Goal: Task Accomplishment & Management: Manage account settings

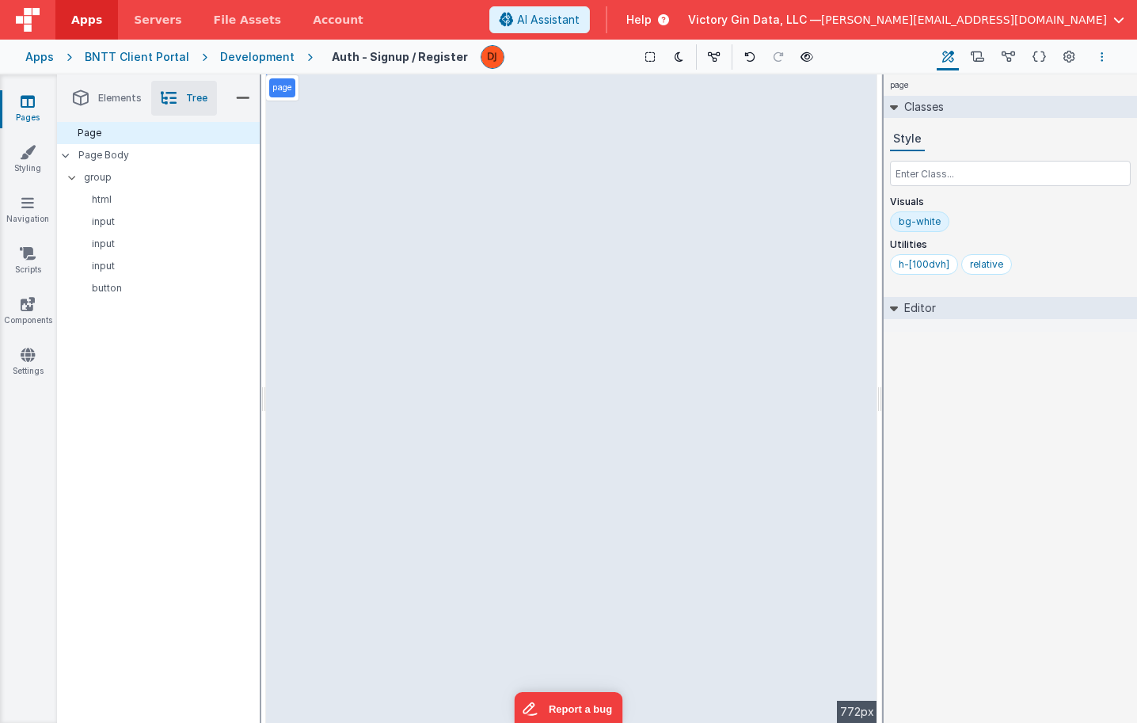
click at [1110, 55] on button "Options" at bounding box center [1102, 57] width 19 height 19
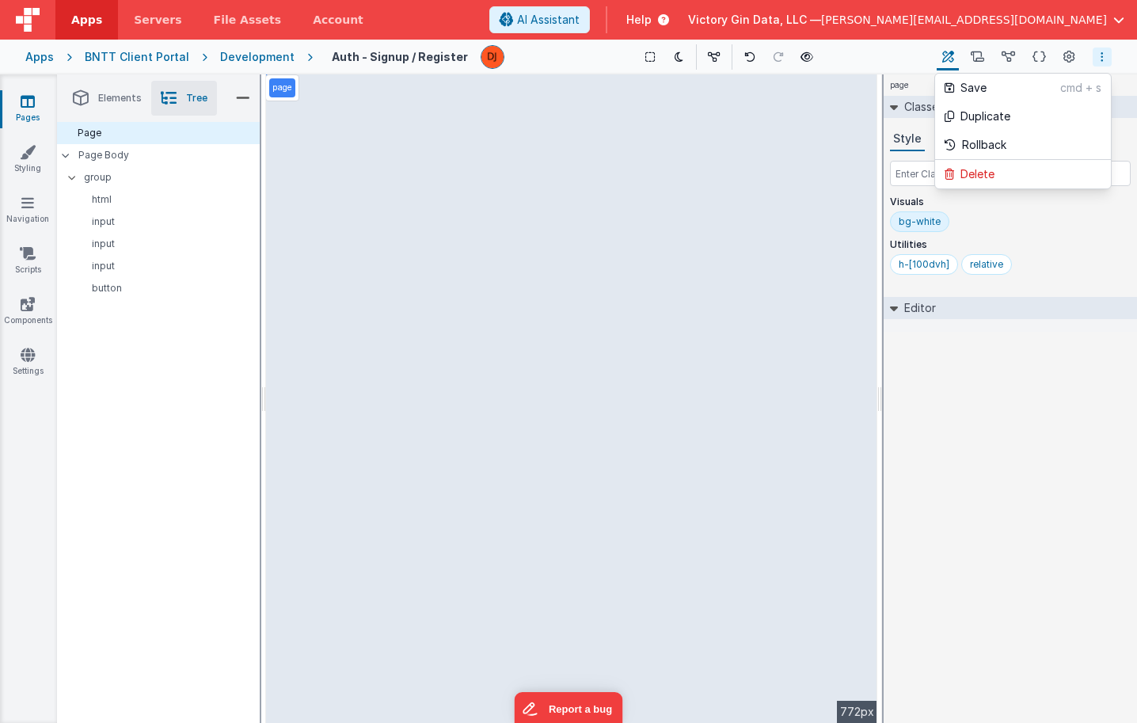
click at [1060, 57] on button at bounding box center [568, 361] width 1137 height 723
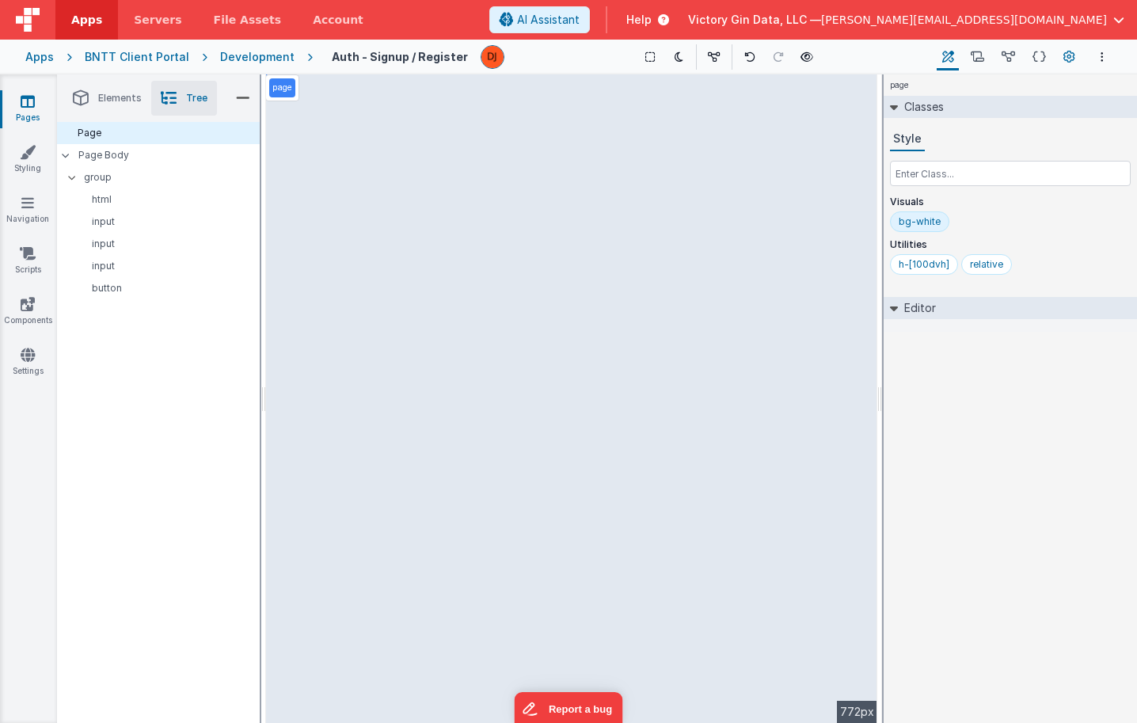
click at [1061, 57] on button "Page Settings" at bounding box center [1069, 57] width 22 height 27
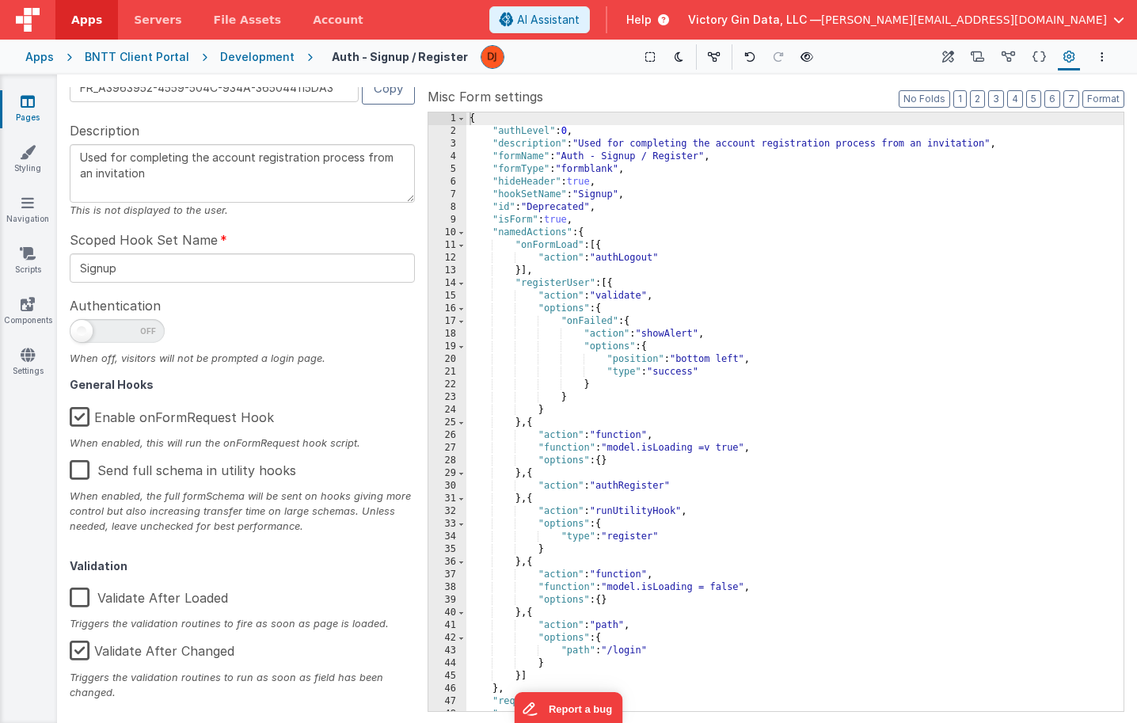
scroll to position [61, 0]
click at [34, 276] on link "Scripts" at bounding box center [27, 262] width 57 height 32
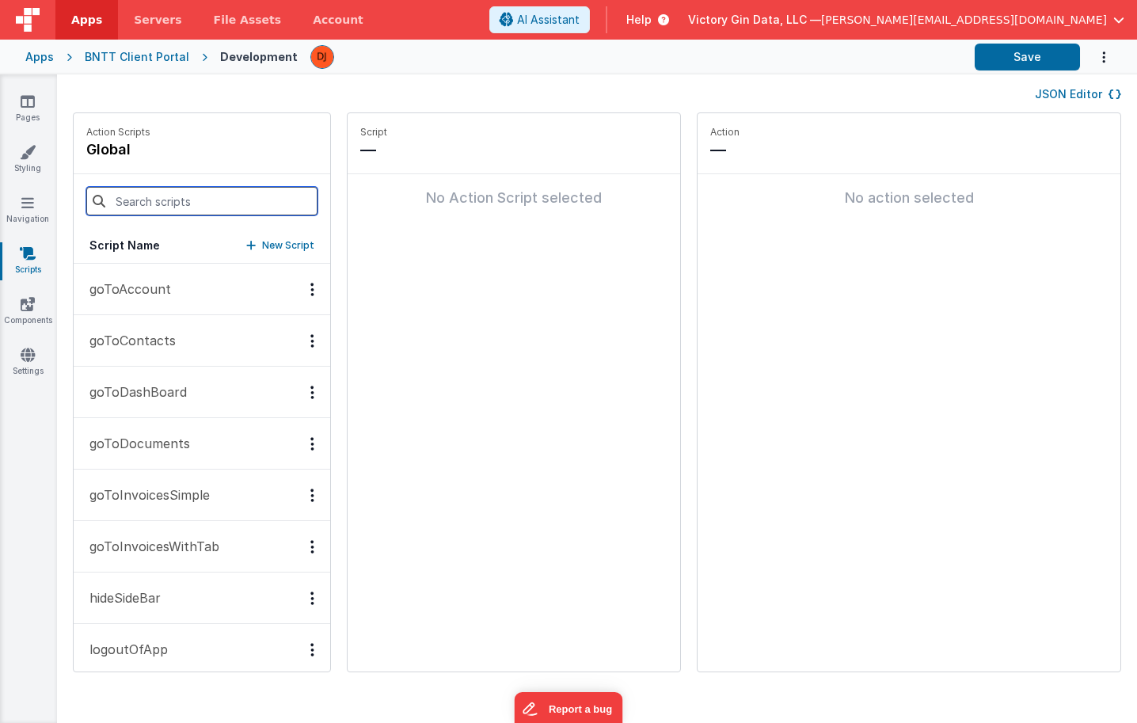
click at [230, 201] on input at bounding box center [201, 201] width 231 height 29
type input "o"
click at [22, 359] on icon at bounding box center [28, 355] width 14 height 16
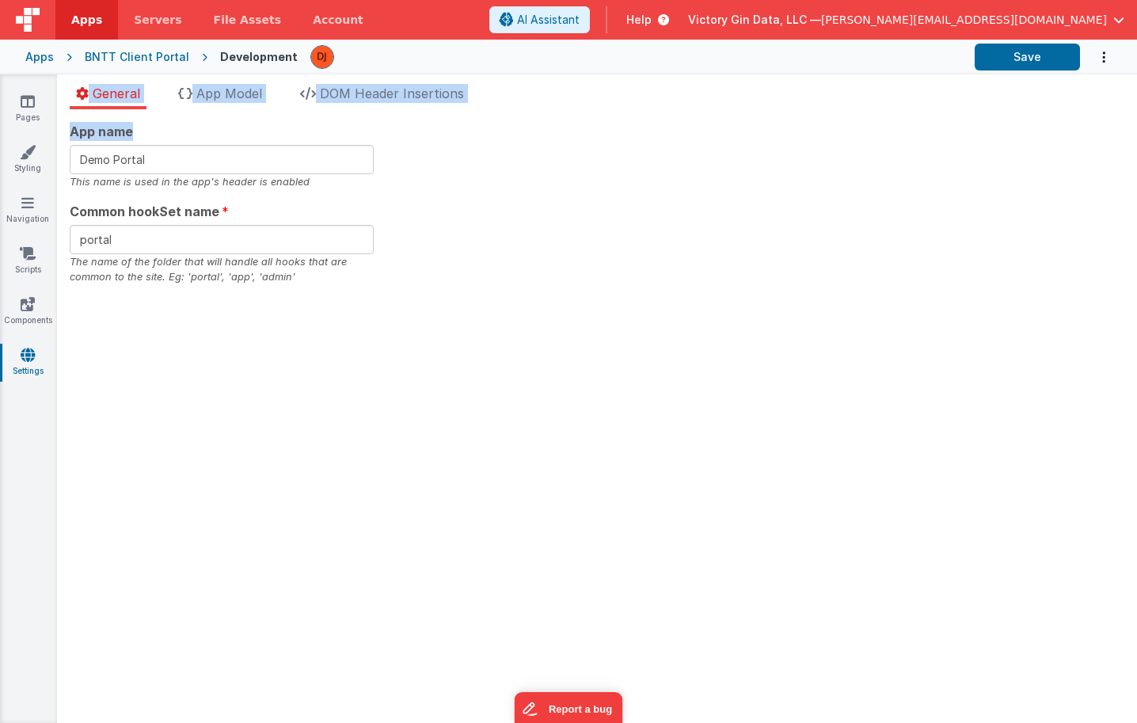
drag, startPoint x: 25, startPoint y: 295, endPoint x: 306, endPoint y: 140, distance: 320.5
click at [306, 141] on section "Pages Styling Navigation Scripts Components Settings General App Model DOM Head…" at bounding box center [568, 398] width 1137 height 649
click at [256, 96] on span "App Model" at bounding box center [229, 94] width 66 height 16
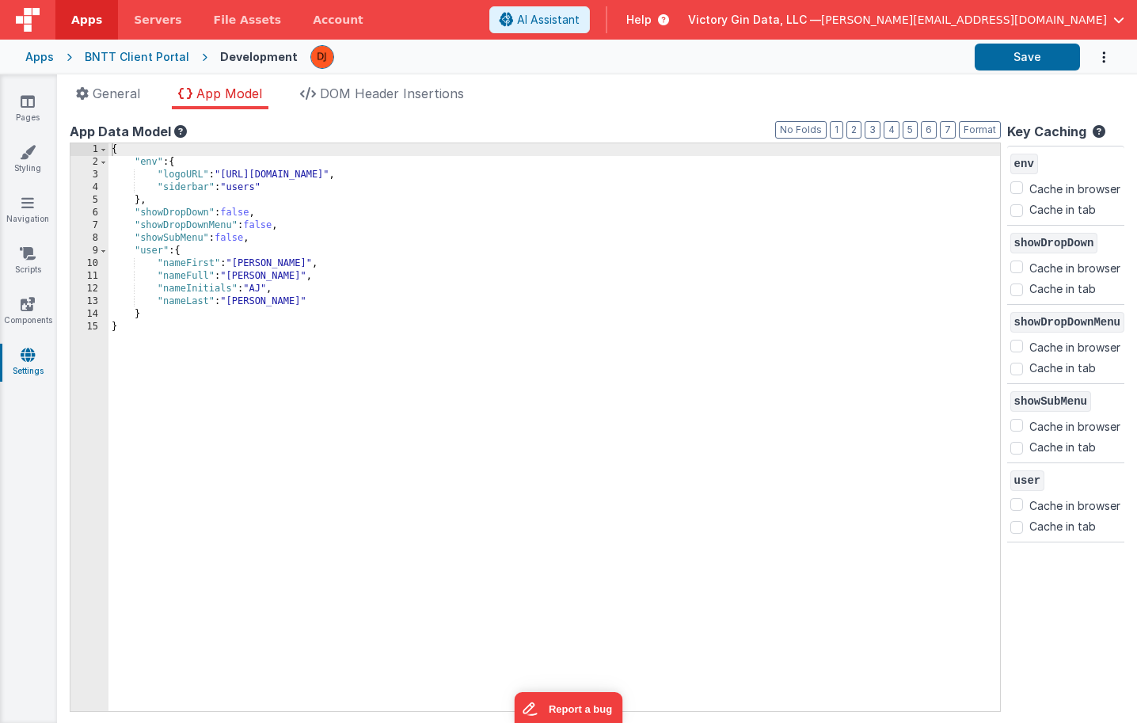
click at [188, 135] on div "App Data Model" at bounding box center [535, 131] width 931 height 19
click at [185, 135] on icon at bounding box center [179, 131] width 16 height 13
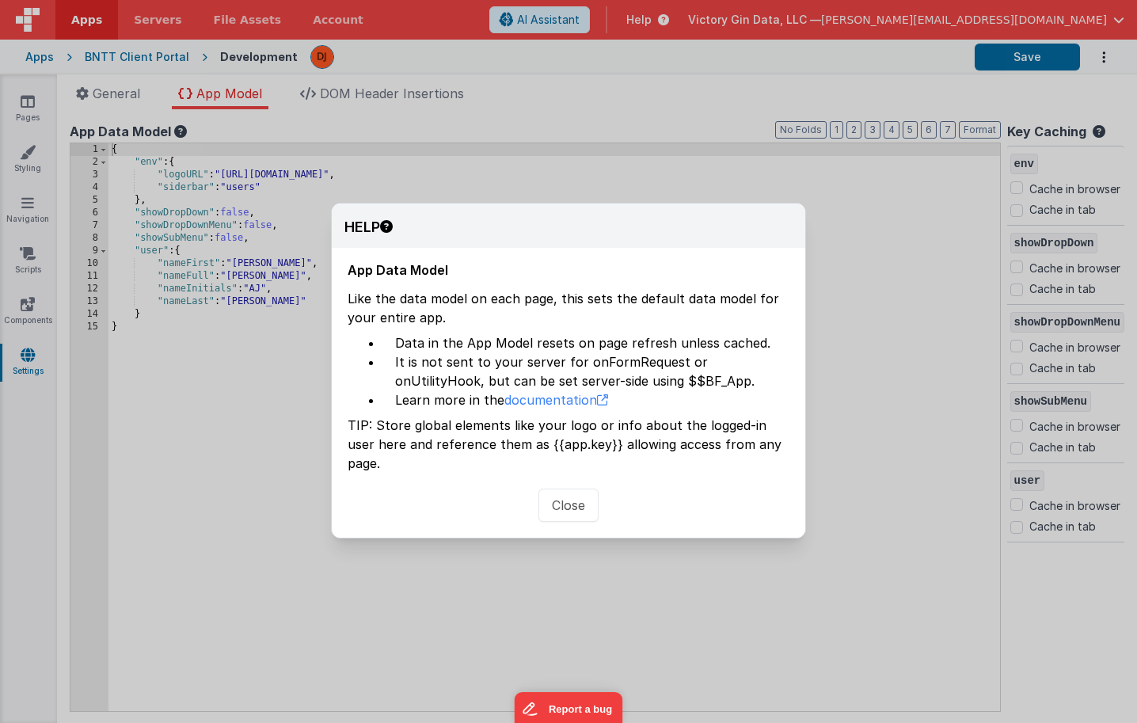
click at [562, 490] on button "Close" at bounding box center [569, 505] width 60 height 33
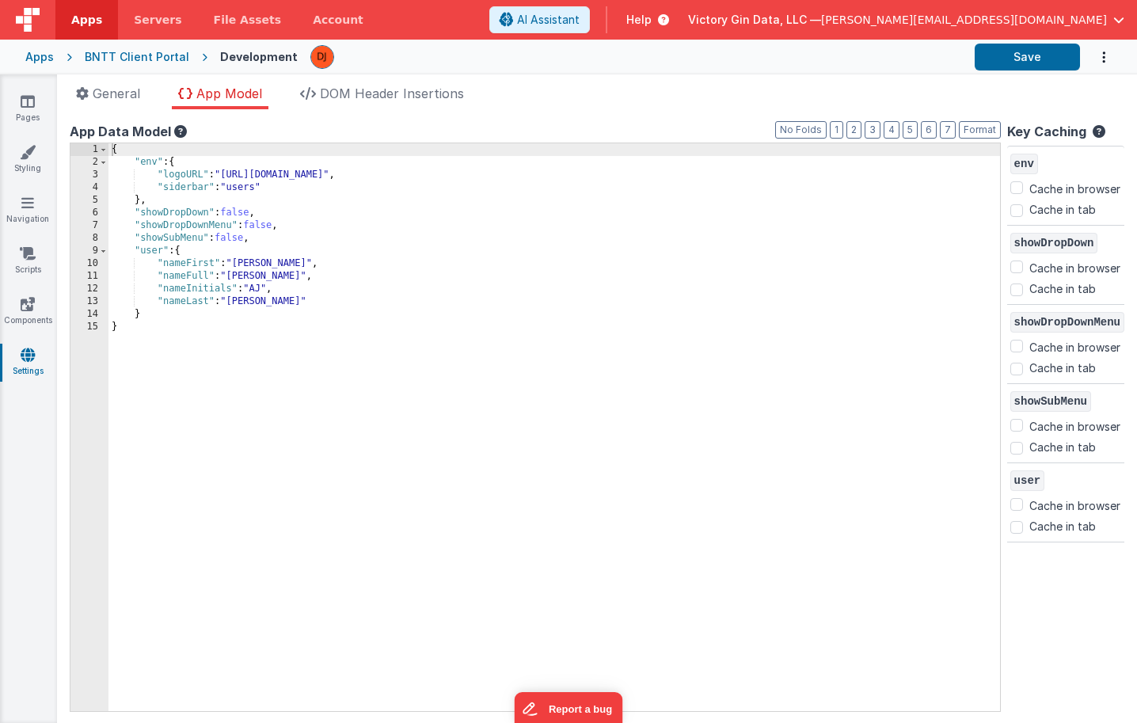
click at [353, 272] on div "{ "env" : { "logoURL" : "[URL][DOMAIN_NAME]" , "siderbar" : "users" } , "showDr…" at bounding box center [555, 439] width 892 height 593
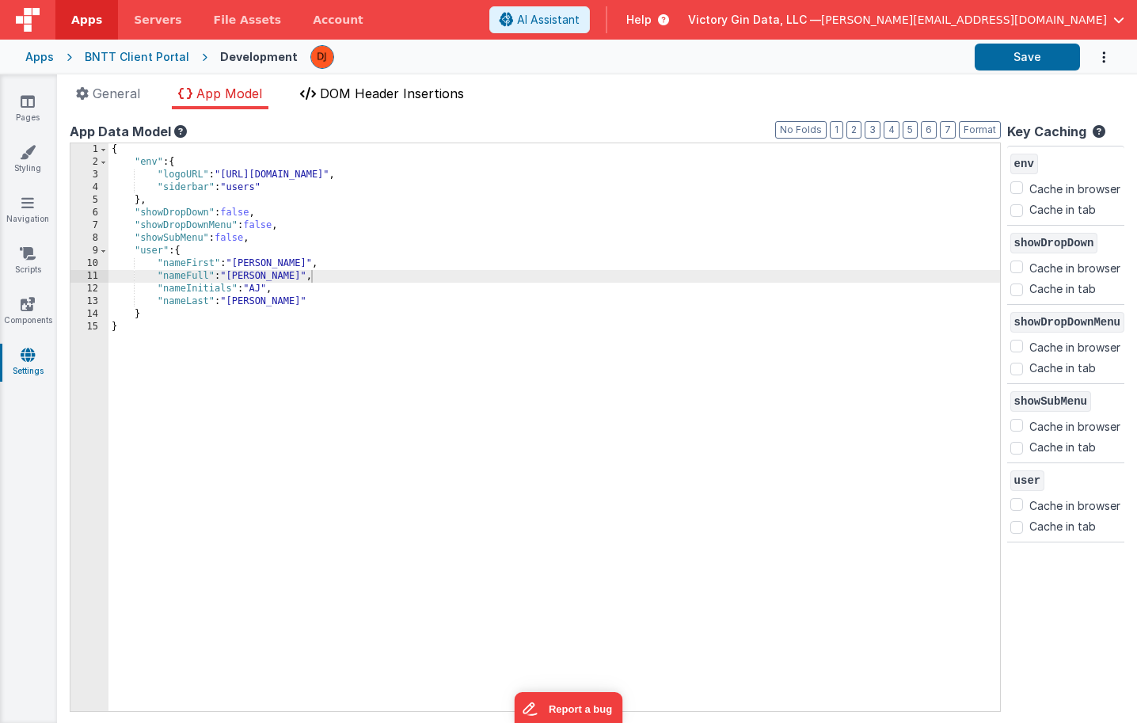
click at [339, 98] on span "DOM Header Insertions" at bounding box center [392, 94] width 144 height 16
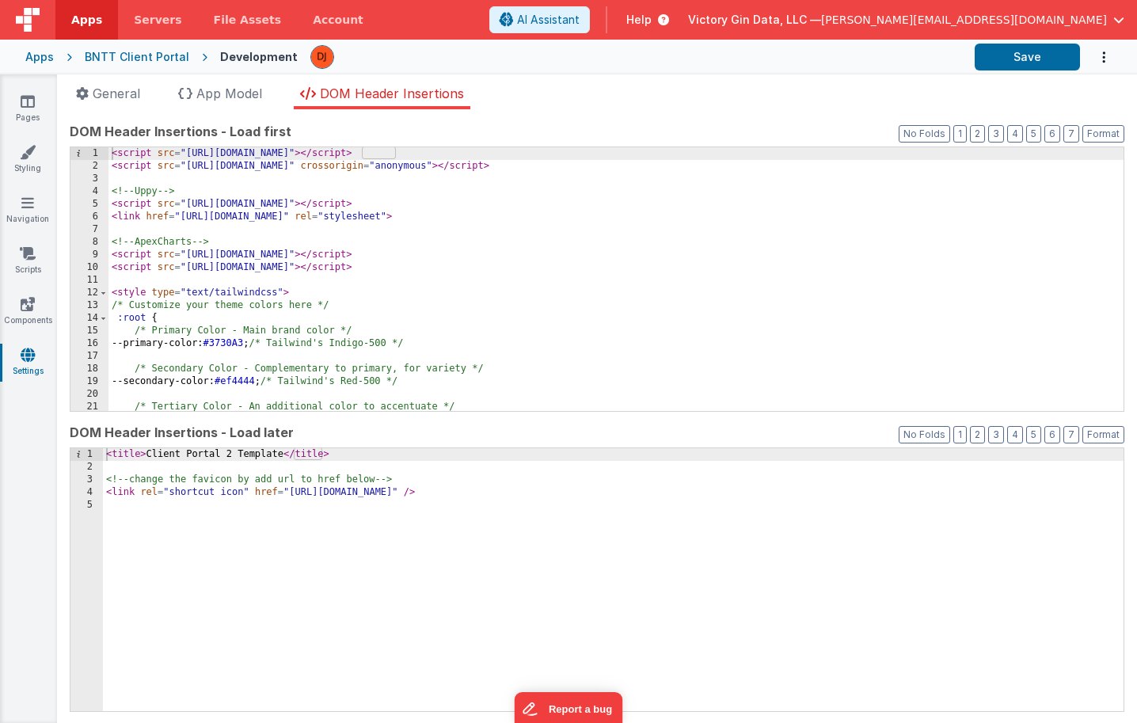
click at [268, 244] on div "< script src = "[URL][DOMAIN_NAME]" > </ script > < script src = "[URL][DOMAIN_…" at bounding box center [616, 291] width 1015 height 289
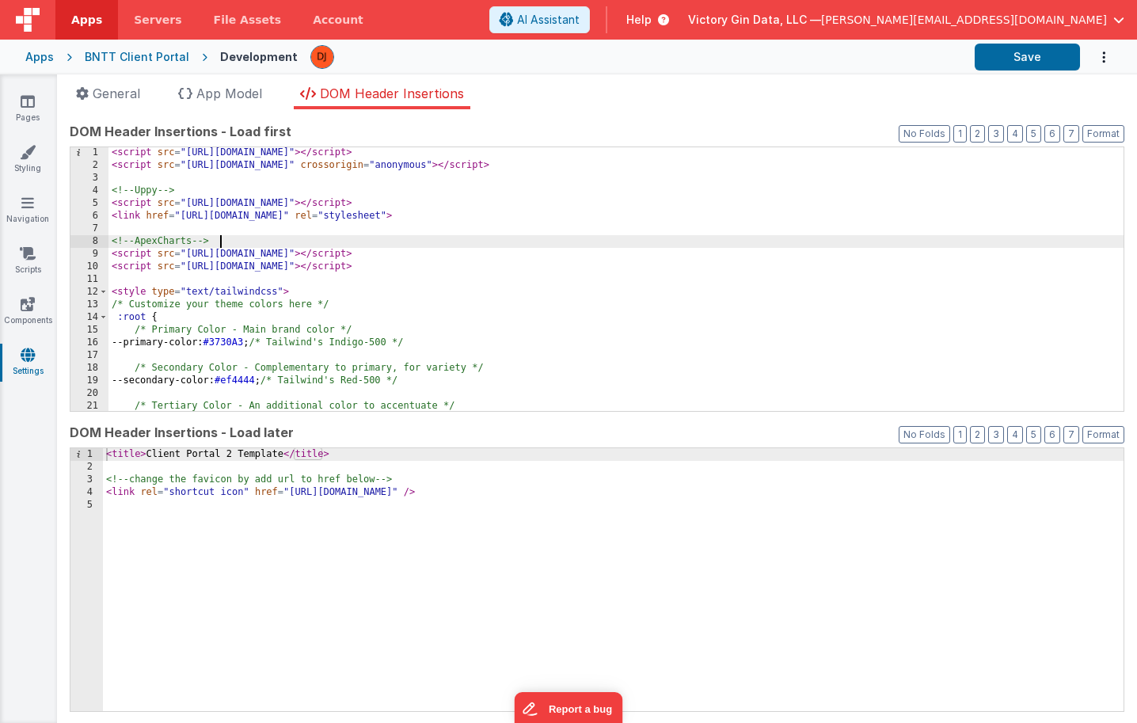
scroll to position [356, 0]
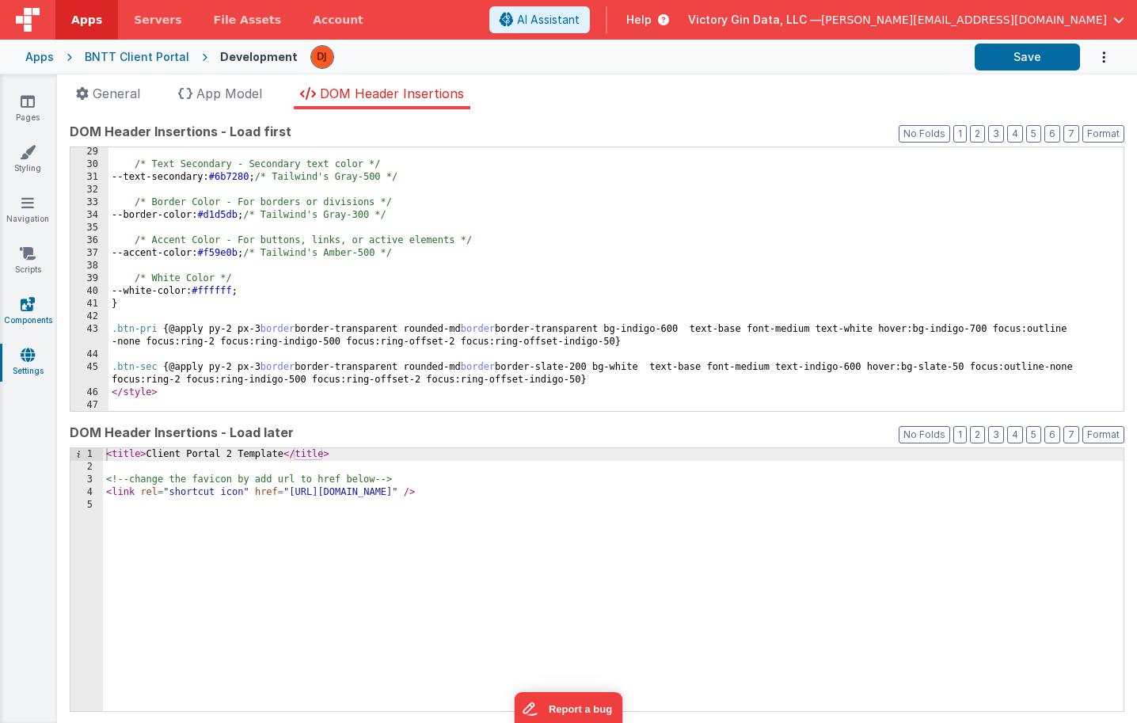
click at [35, 319] on link "Components" at bounding box center [27, 312] width 57 height 32
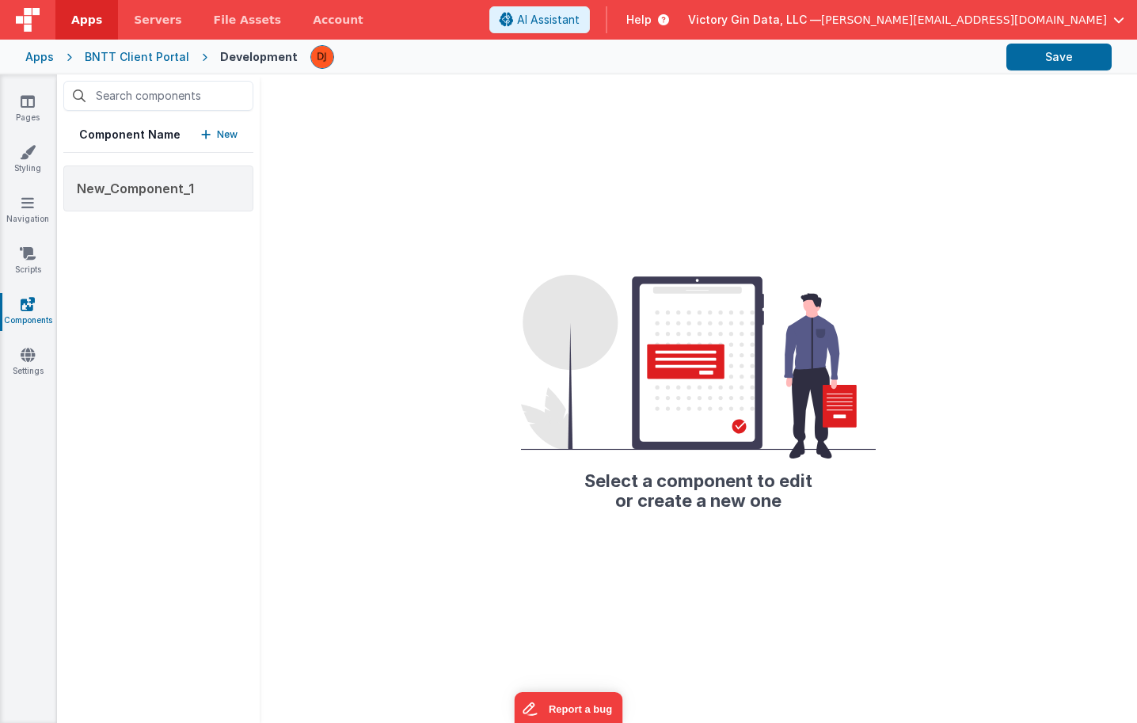
click at [227, 131] on p "New" at bounding box center [227, 135] width 21 height 16
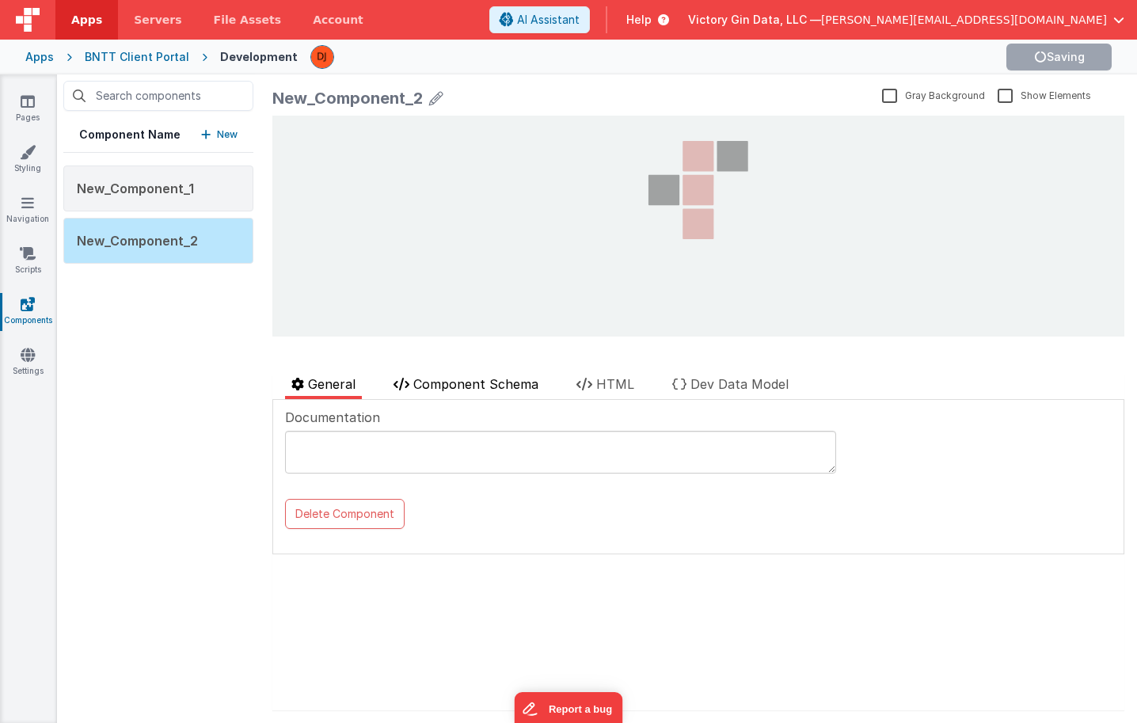
click at [442, 381] on span "Component Schema" at bounding box center [475, 384] width 125 height 16
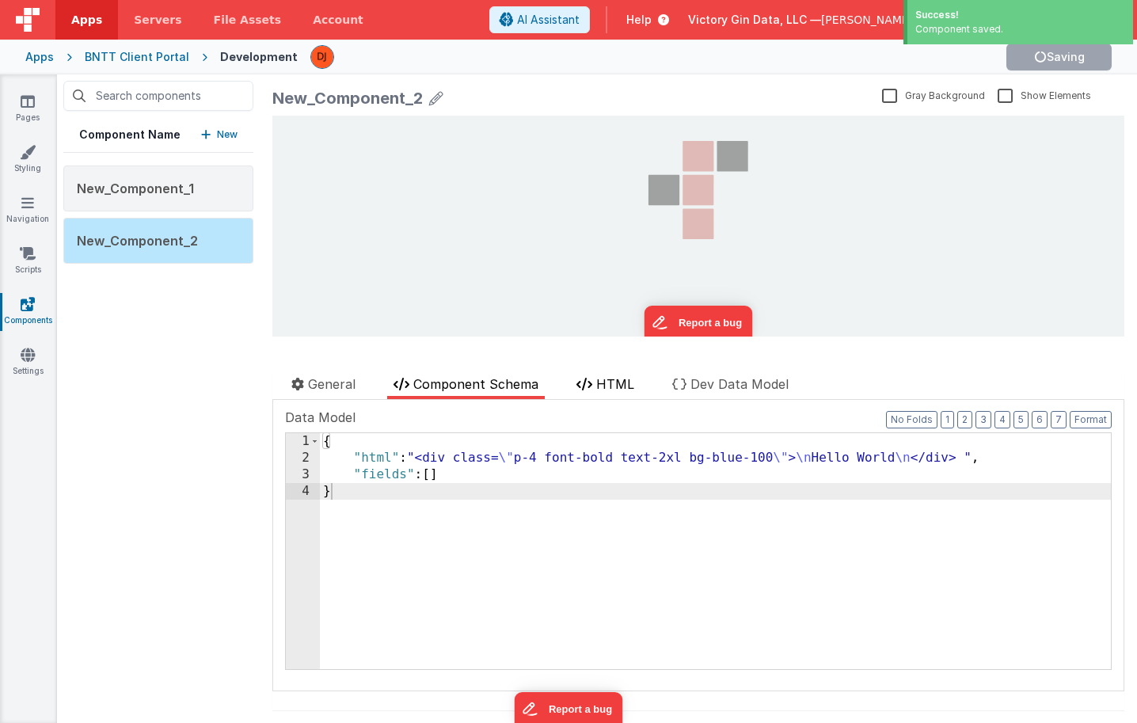
click at [588, 376] on li "HTML" at bounding box center [605, 387] width 70 height 25
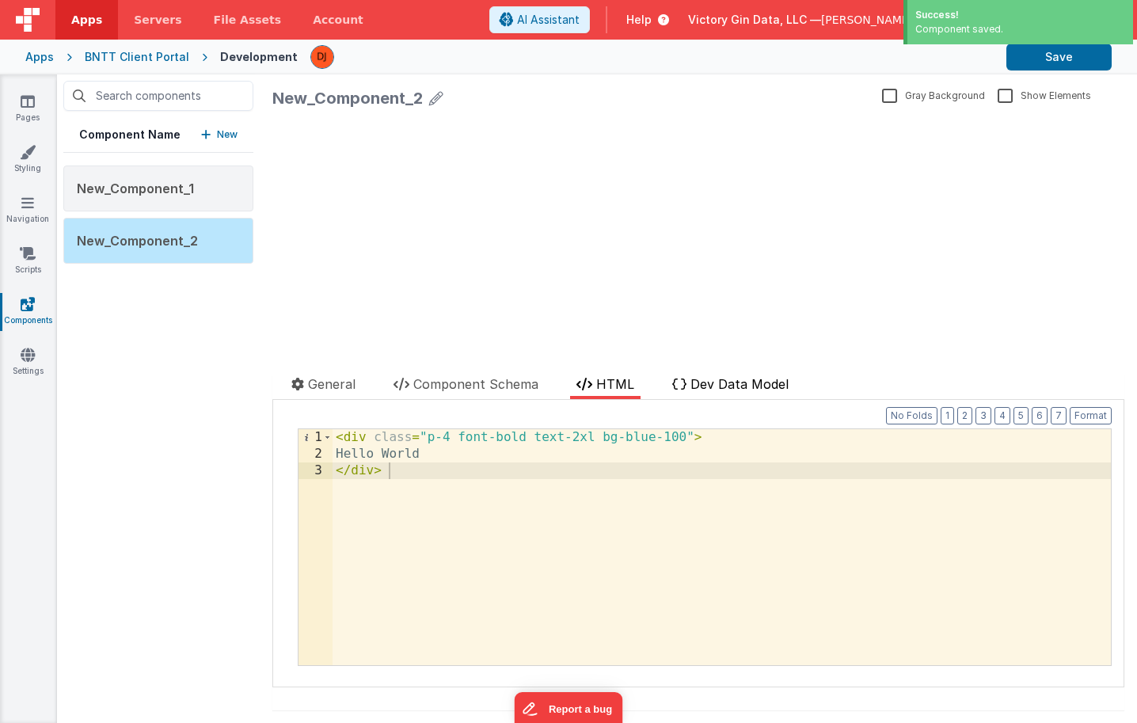
click at [726, 376] on span "Dev Data Model" at bounding box center [740, 384] width 98 height 16
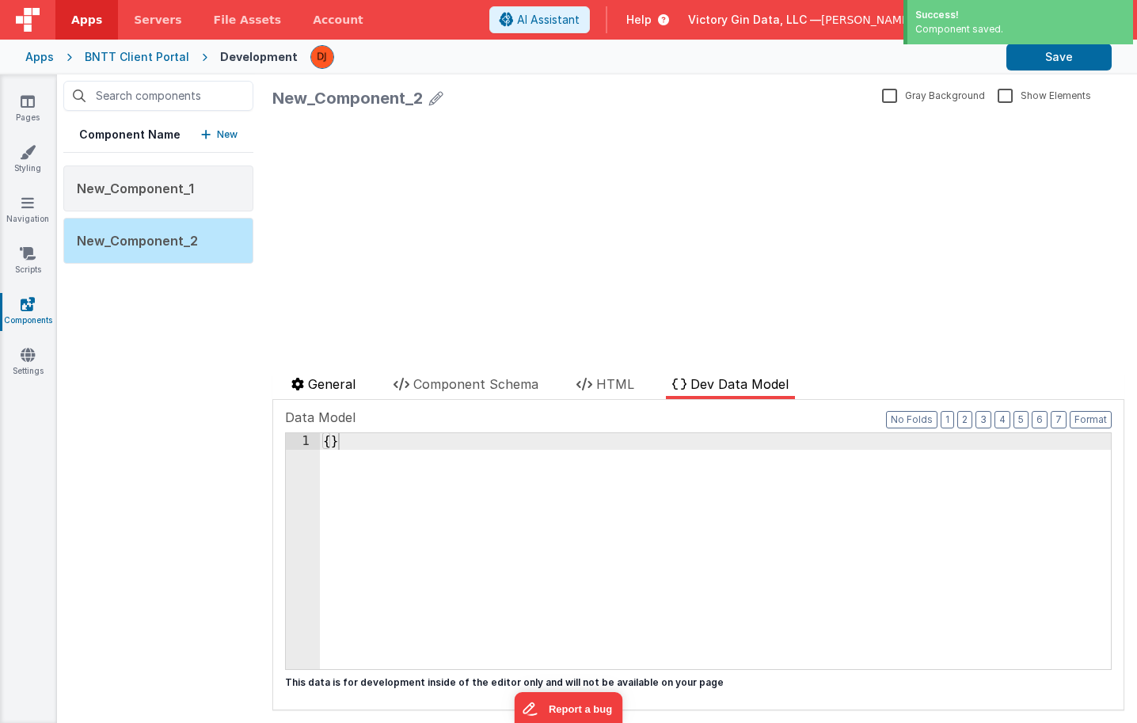
click at [351, 390] on span "General" at bounding box center [332, 384] width 48 height 16
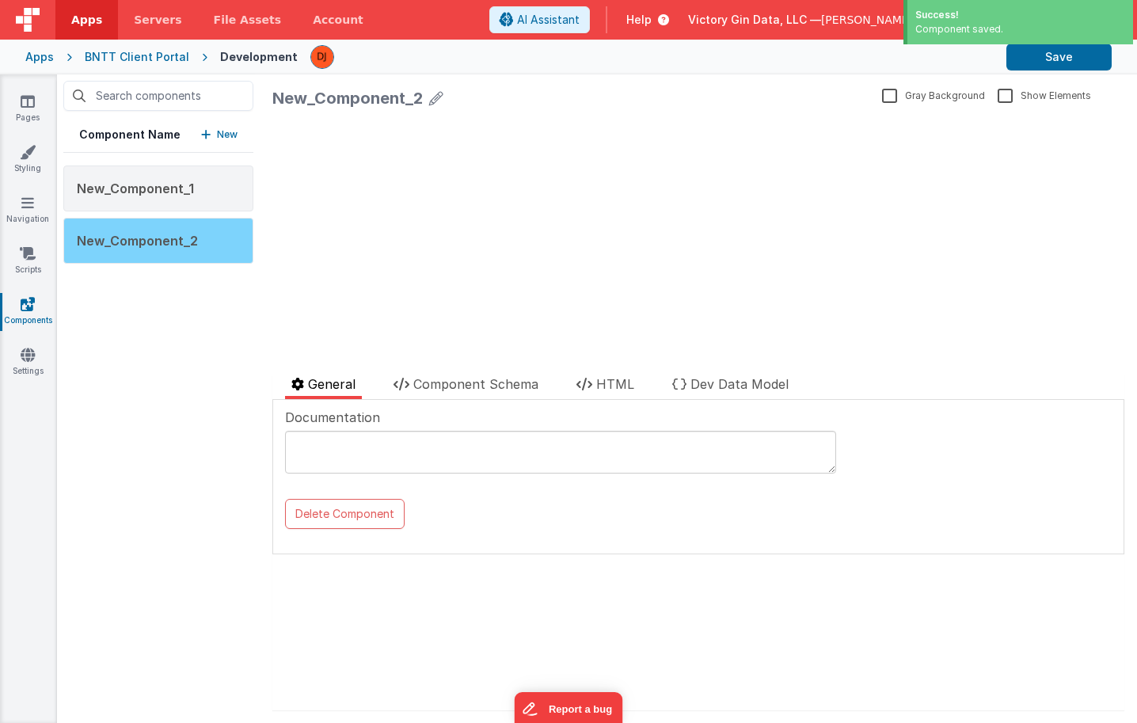
click at [131, 219] on div "New_Component_2" at bounding box center [158, 241] width 190 height 46
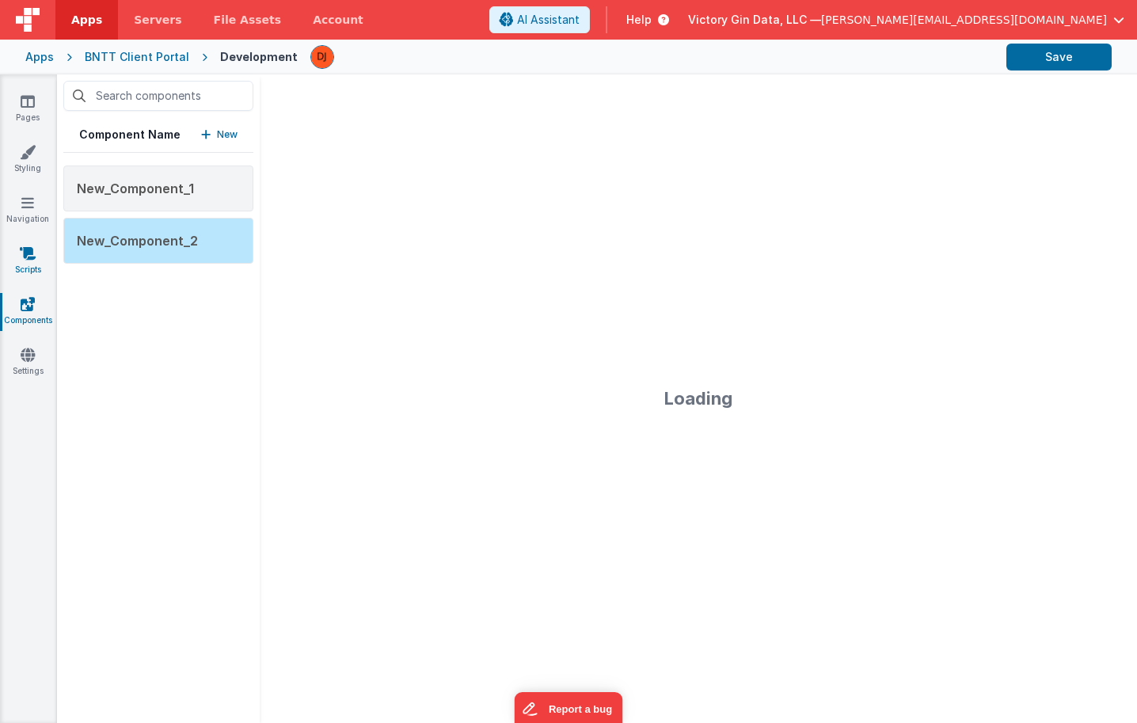
click at [23, 256] on icon at bounding box center [28, 254] width 16 height 16
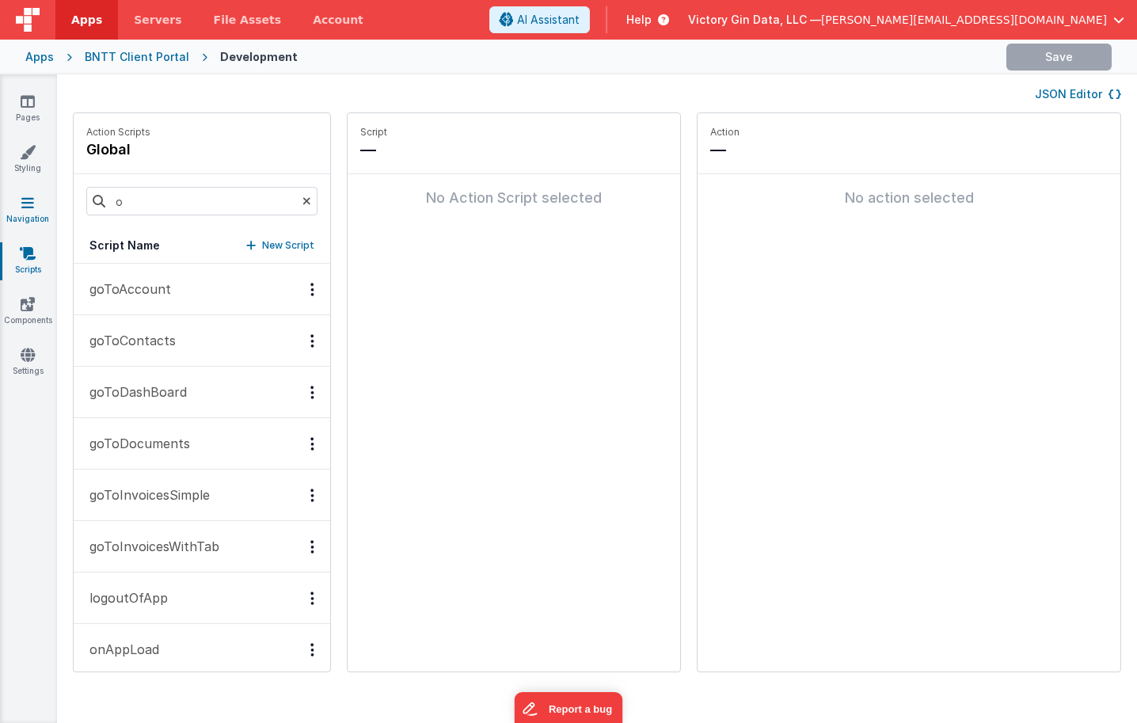
click at [40, 208] on link "Navigation" at bounding box center [27, 211] width 57 height 32
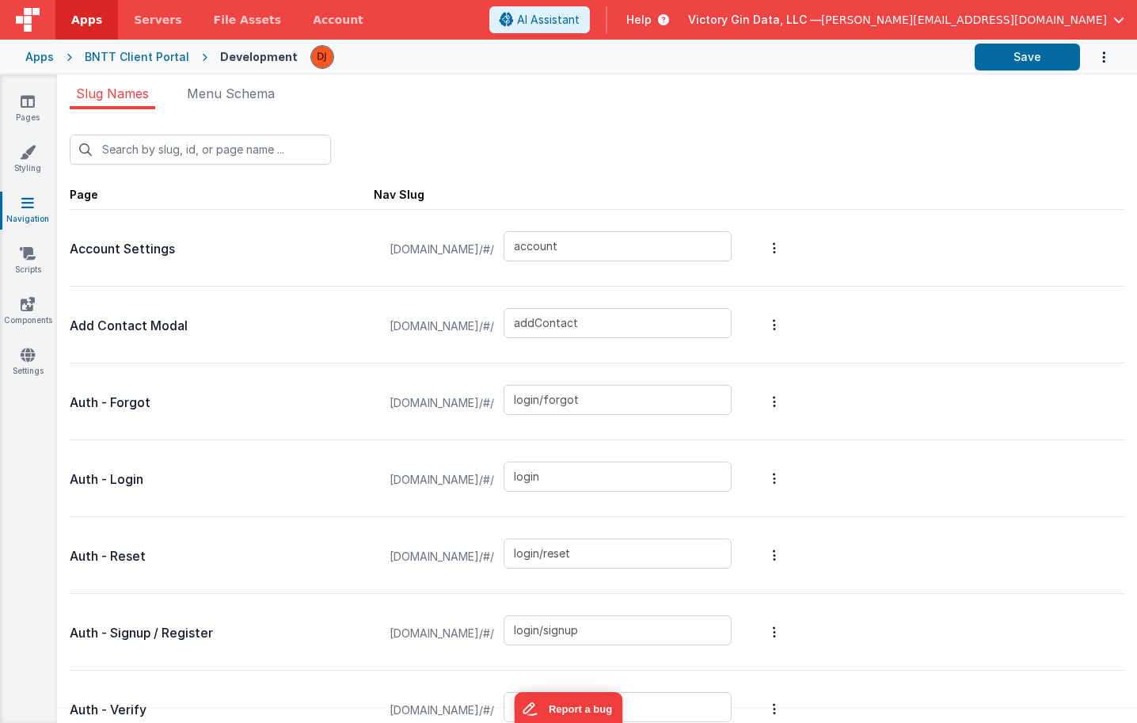
click at [39, 140] on div "Pages Styling Navigation Scripts Components Settings" at bounding box center [28, 398] width 57 height 649
click at [36, 155] on icon at bounding box center [28, 152] width 16 height 16
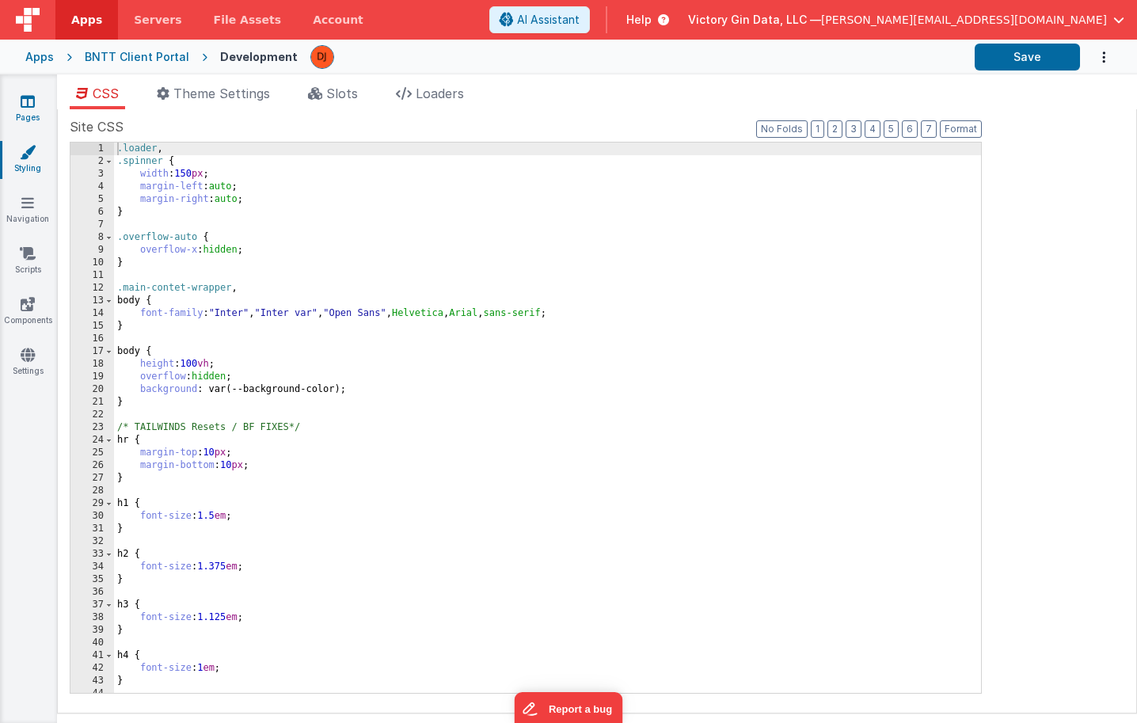
click at [40, 106] on link "Pages" at bounding box center [27, 109] width 57 height 32
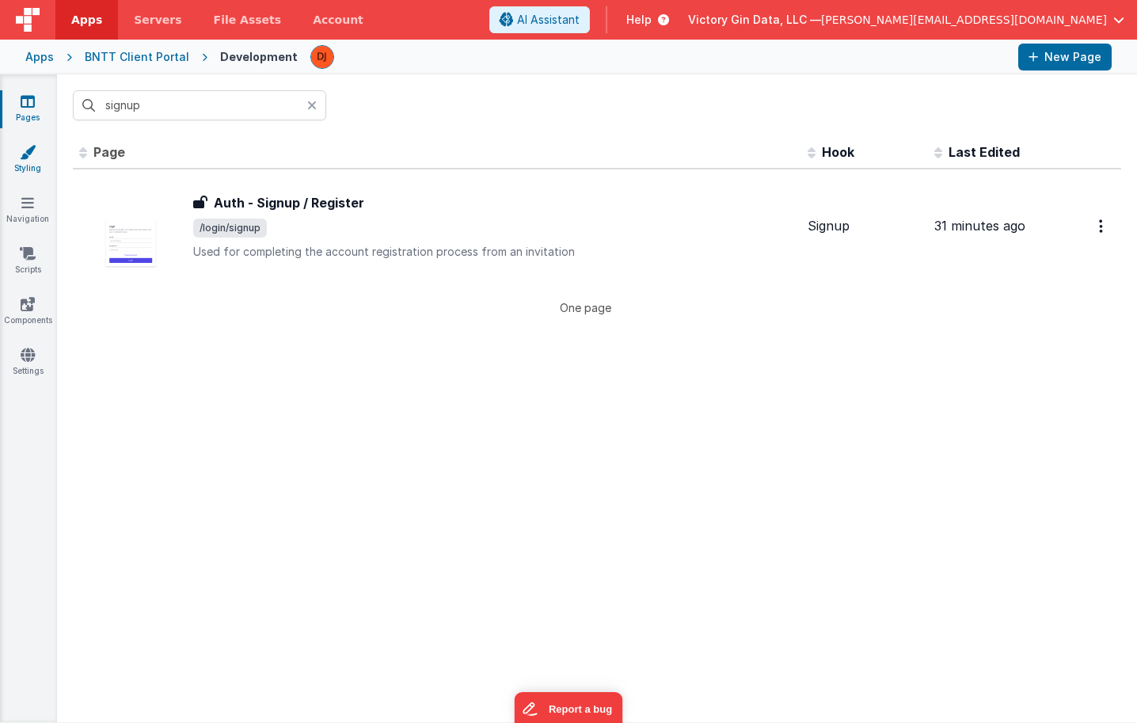
click at [40, 164] on link "Styling" at bounding box center [27, 160] width 57 height 32
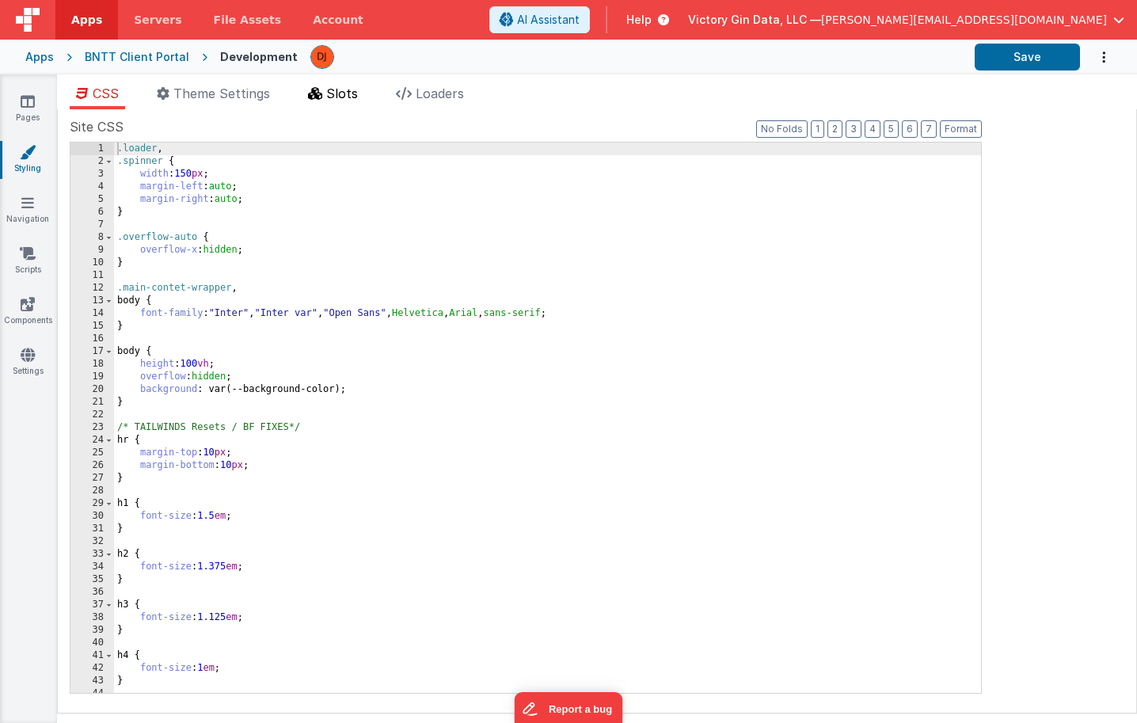
click at [342, 98] on span "Slots" at bounding box center [342, 94] width 32 height 16
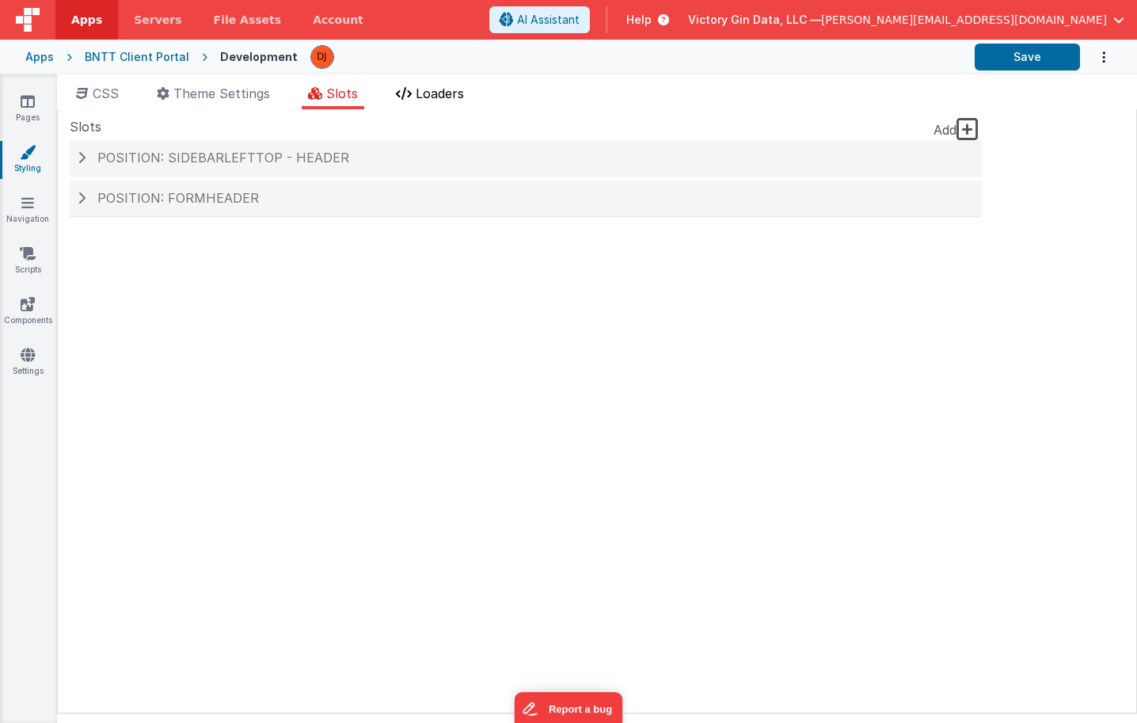
click at [443, 93] on span "Loaders" at bounding box center [440, 94] width 48 height 16
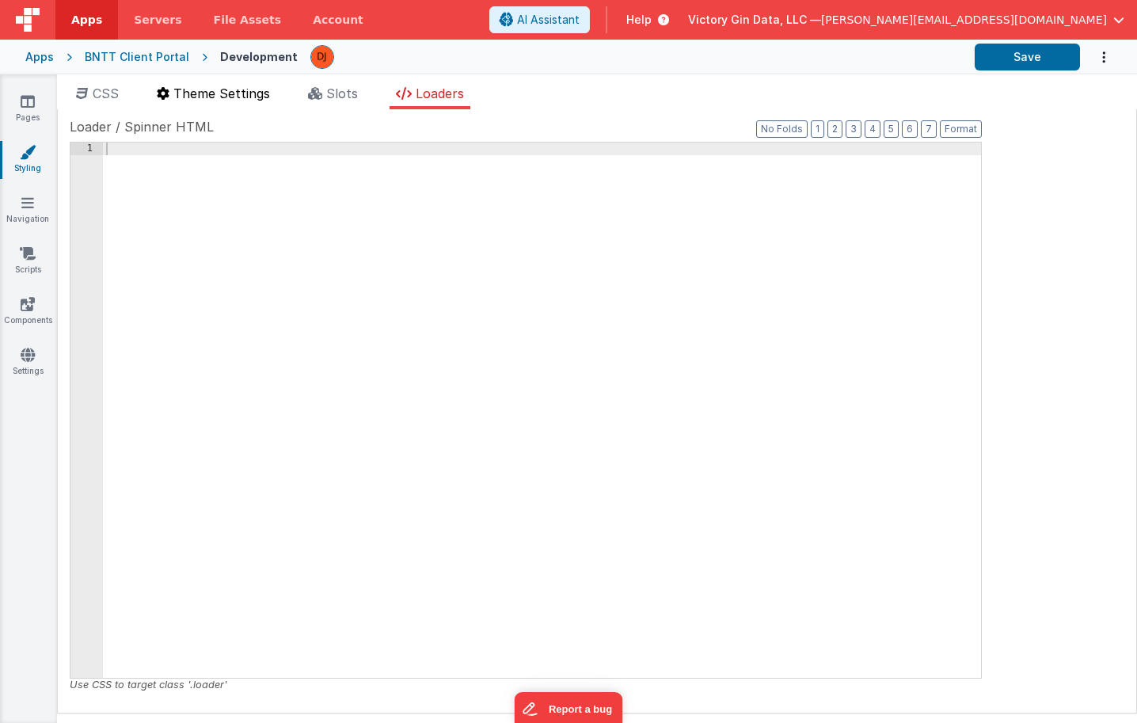
click at [246, 86] on span "Theme Settings" at bounding box center [221, 94] width 97 height 16
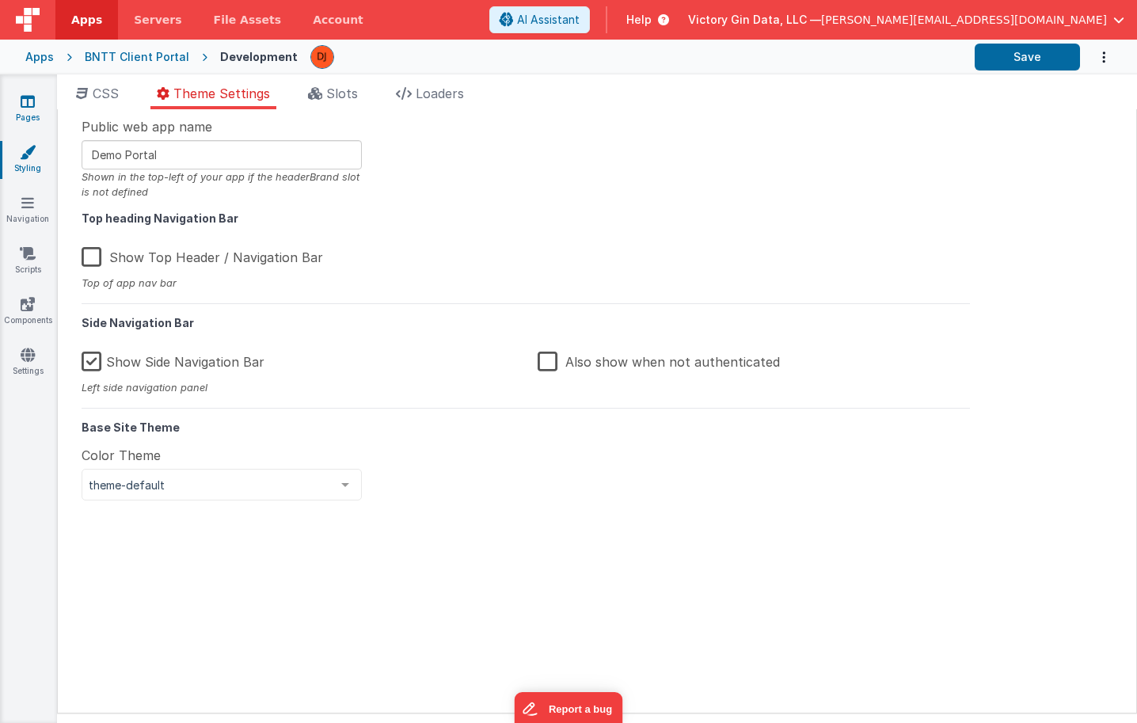
click at [38, 116] on link "Pages" at bounding box center [27, 109] width 57 height 32
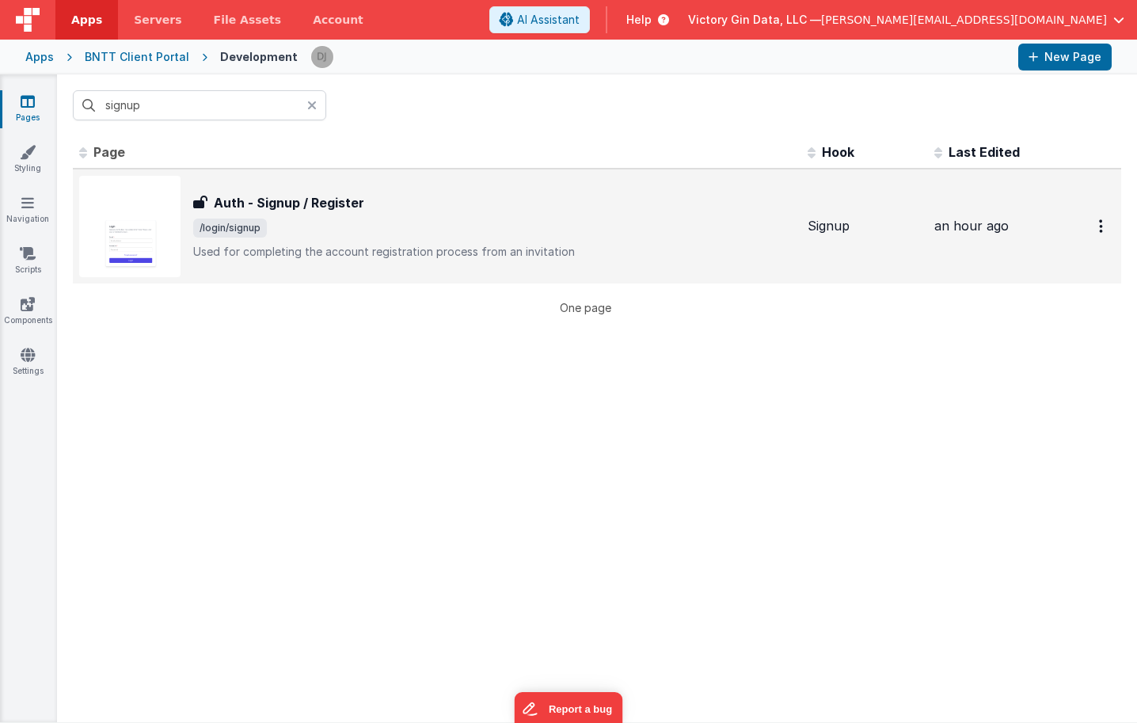
click at [308, 204] on h3 "Auth - Signup / Register" at bounding box center [289, 202] width 150 height 19
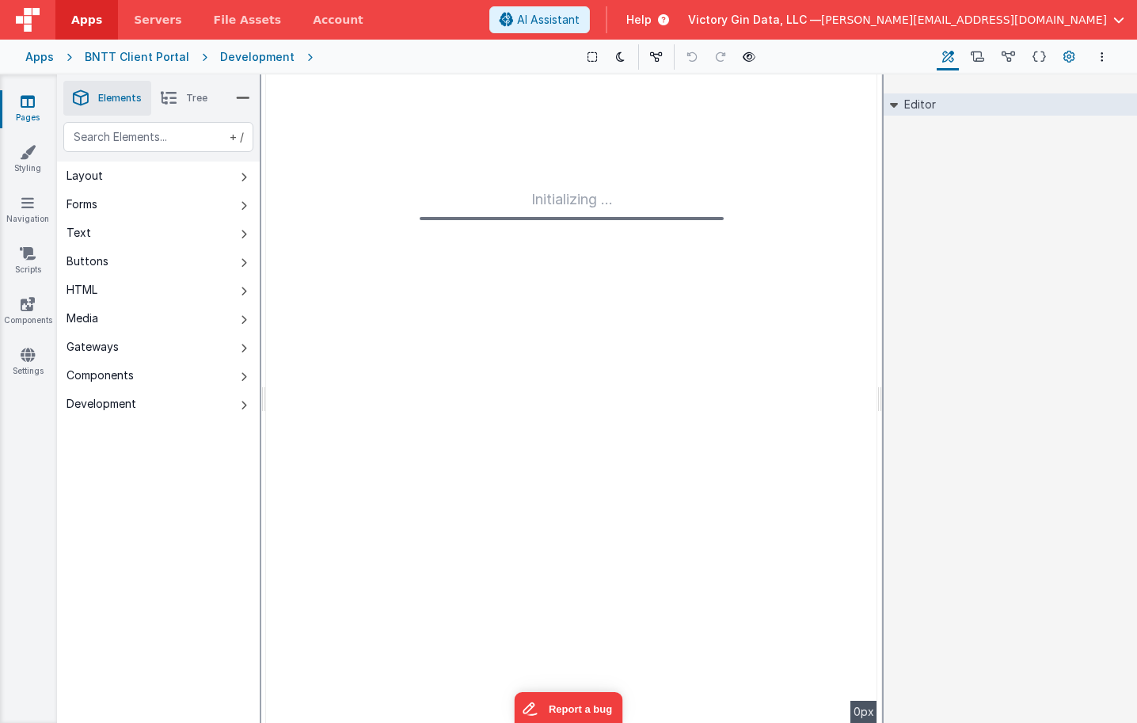
type input "FR_A3963952-4559-504C-934A-365044115DA3"
type textarea "Used for completing the account registration process from an invitation"
type input "Signup"
checkbox input "false"
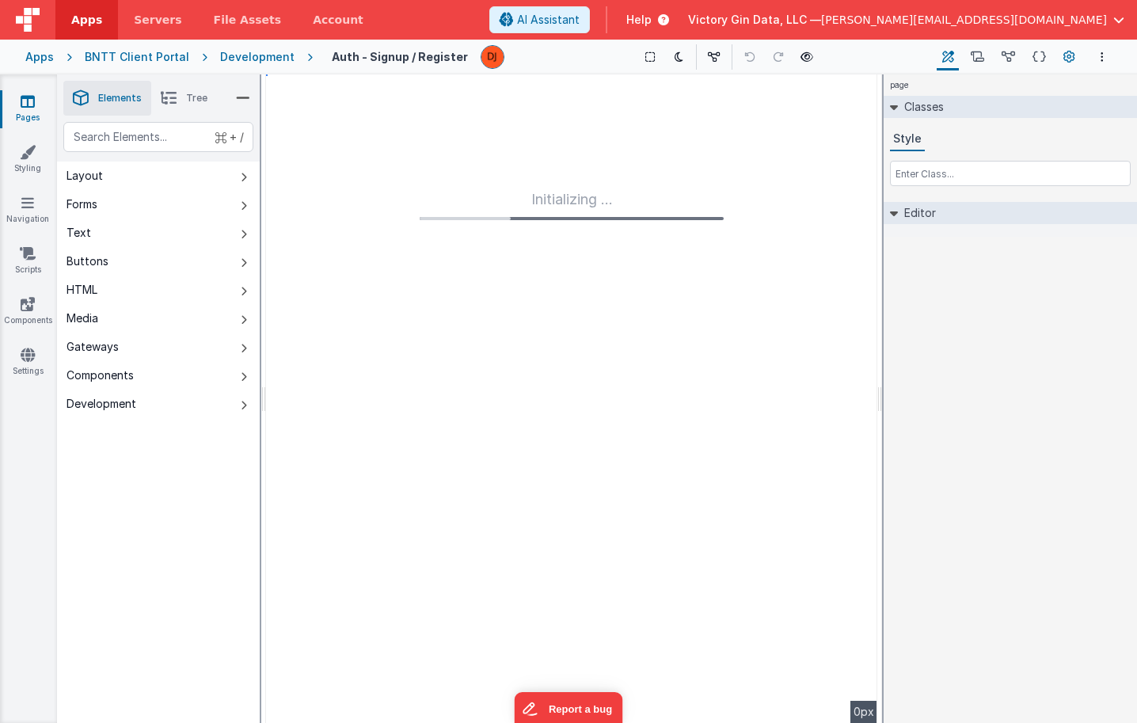
click at [1064, 61] on icon at bounding box center [1070, 57] width 12 height 17
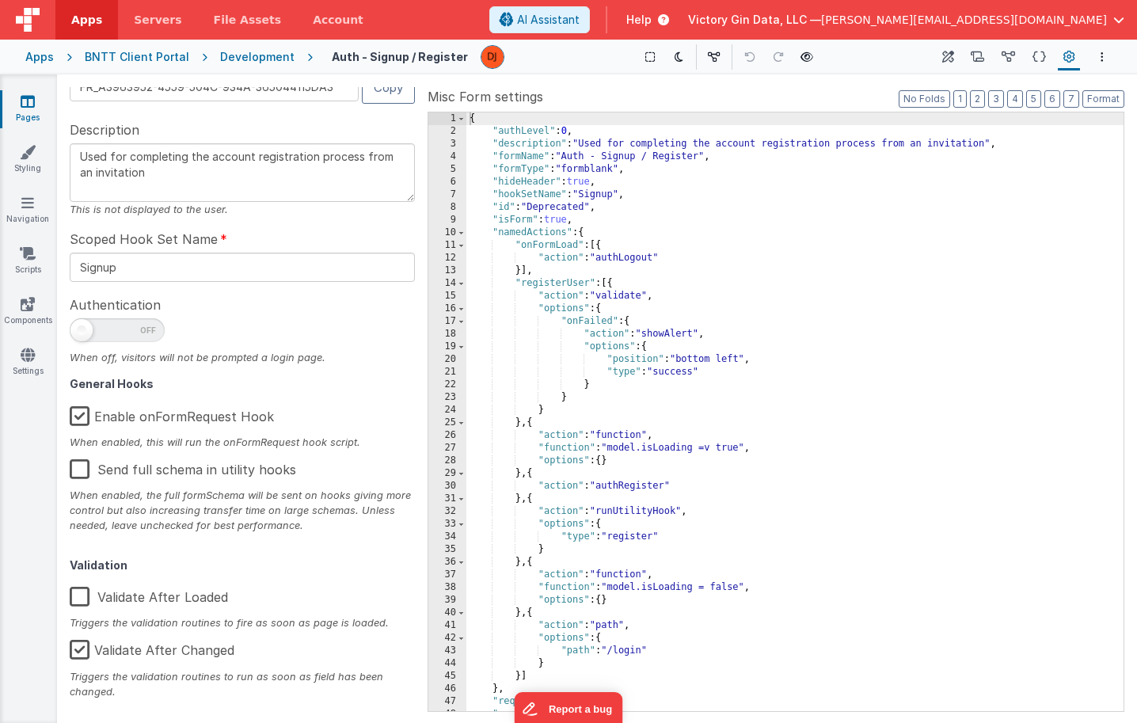
scroll to position [61, 0]
click at [979, 52] on icon at bounding box center [977, 57] width 13 height 17
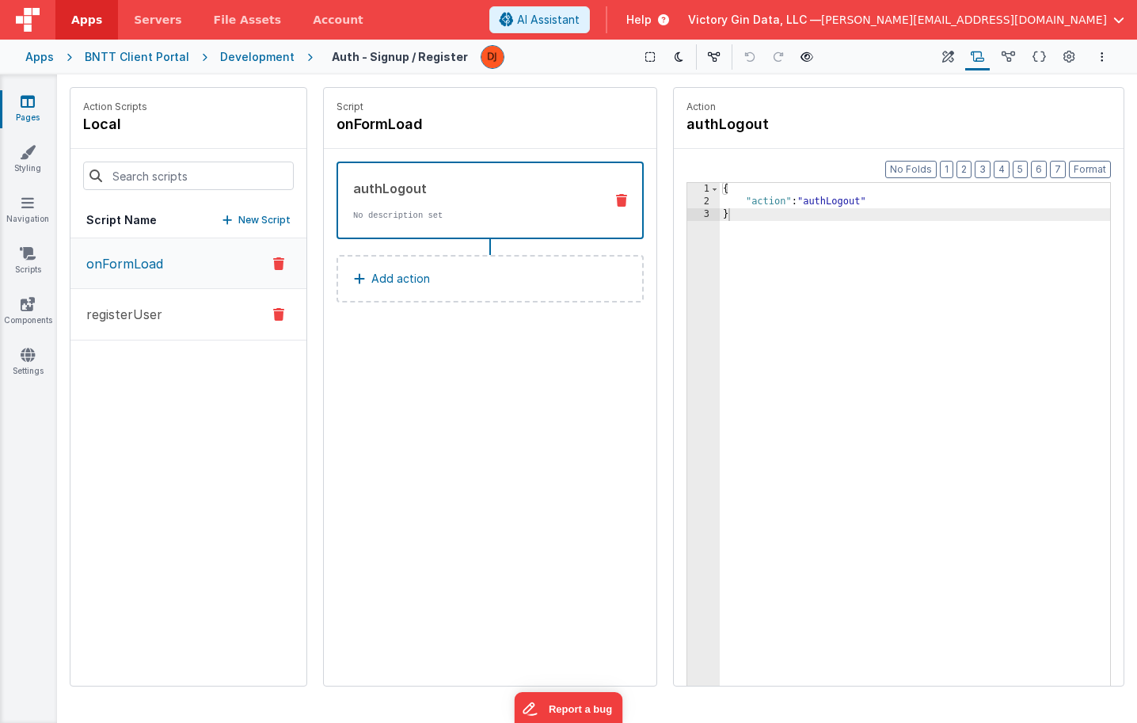
click at [173, 319] on button "registerUser" at bounding box center [188, 314] width 236 height 51
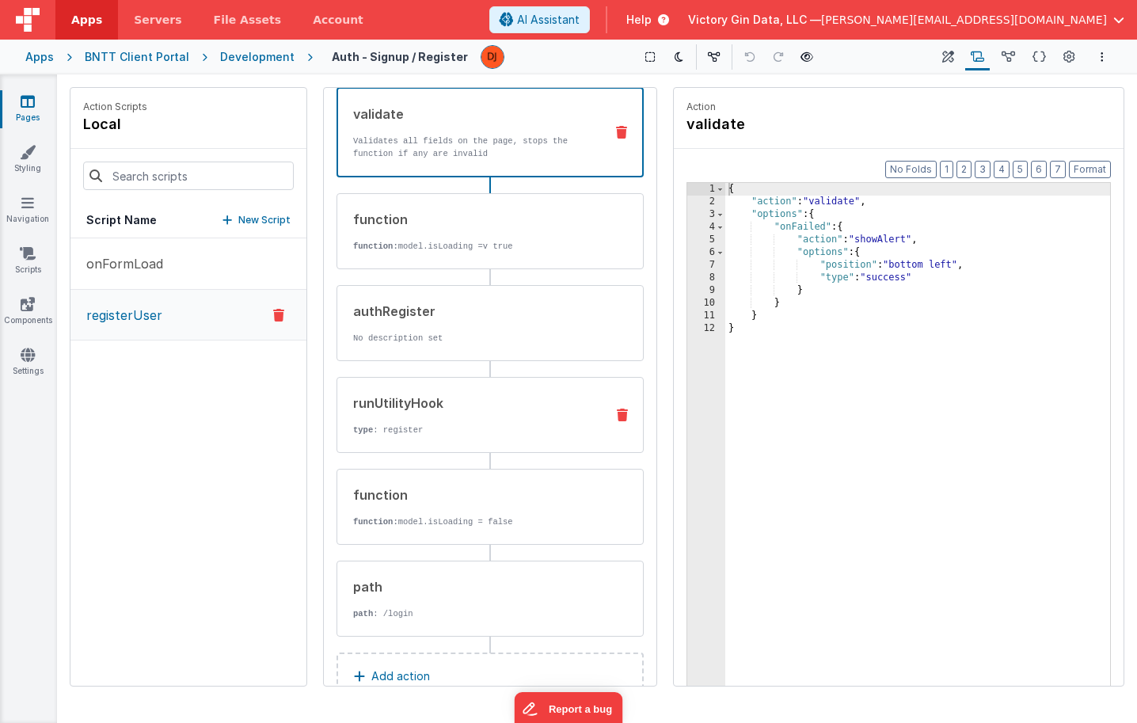
scroll to position [82, 0]
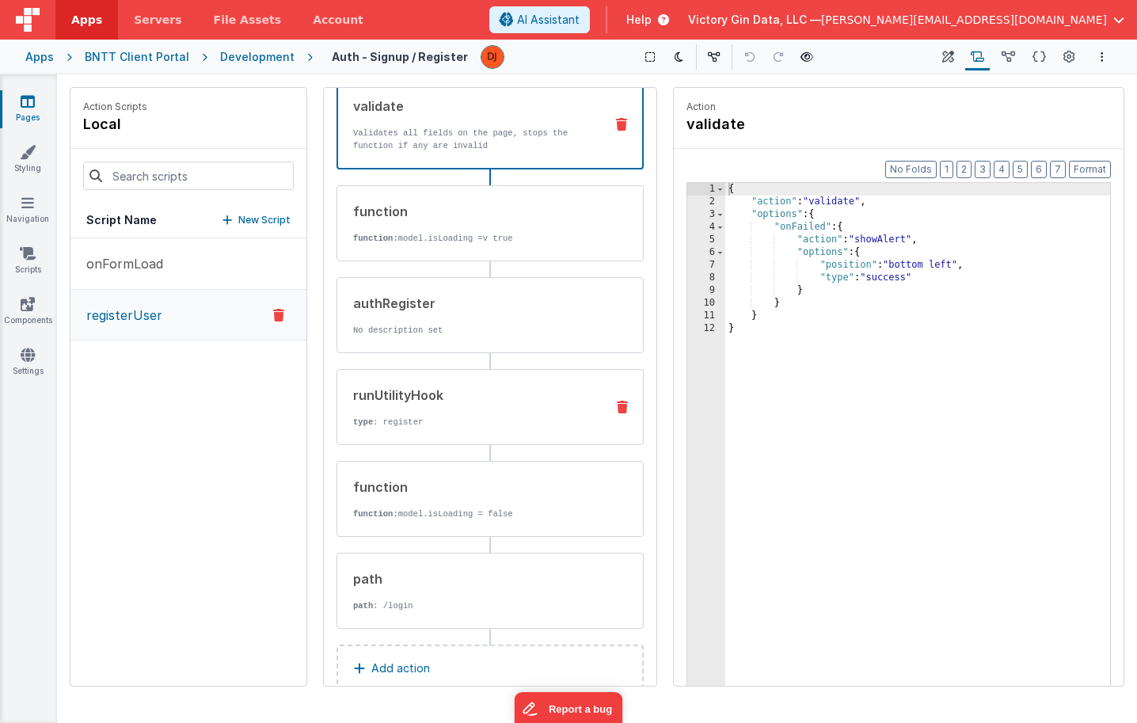
click at [625, 409] on icon at bounding box center [622, 407] width 11 height 13
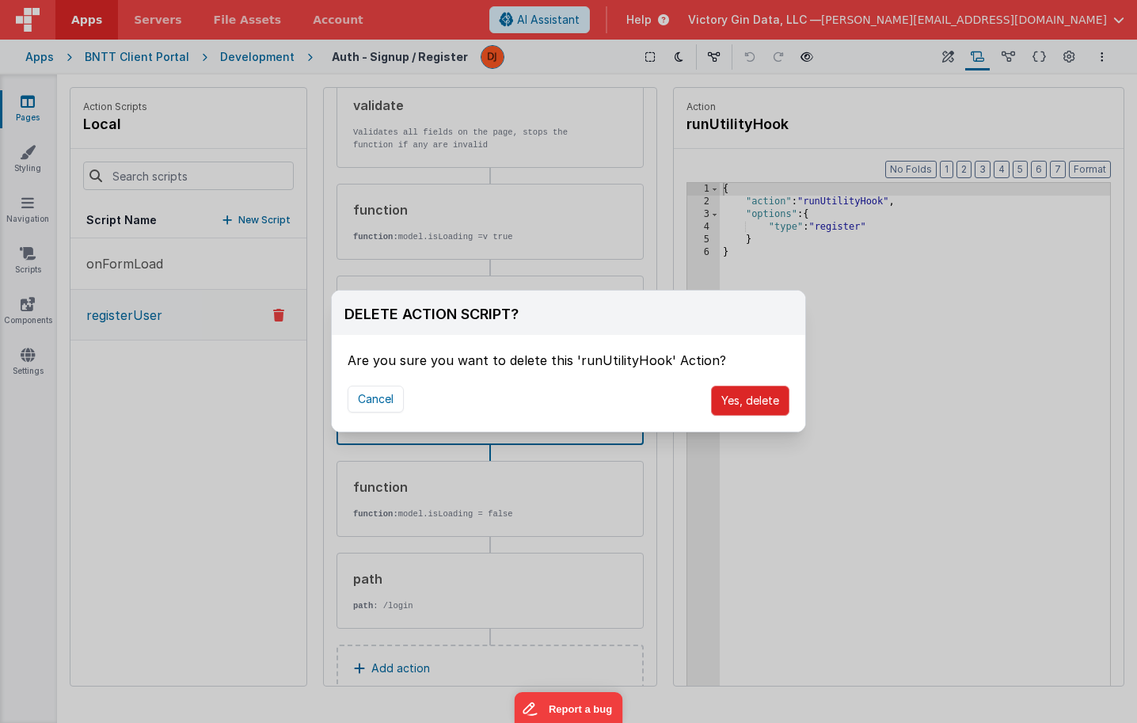
click at [787, 408] on button "Yes, delete" at bounding box center [750, 401] width 78 height 30
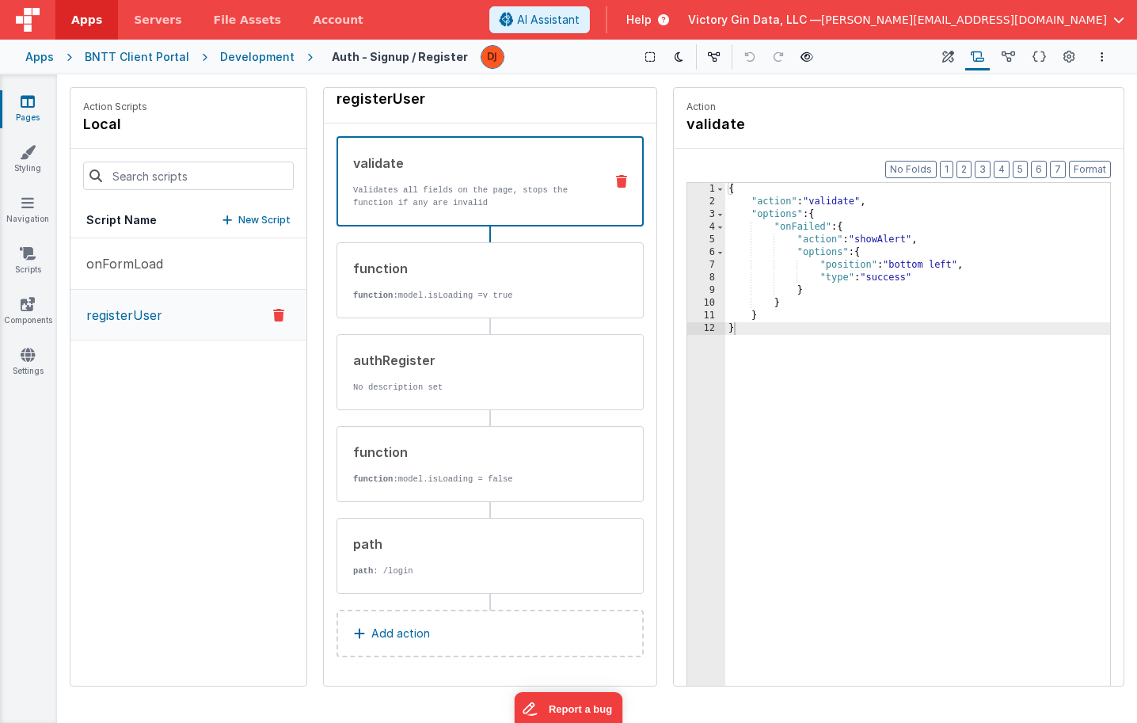
scroll to position [25, 0]
